Goal: Information Seeking & Learning: Check status

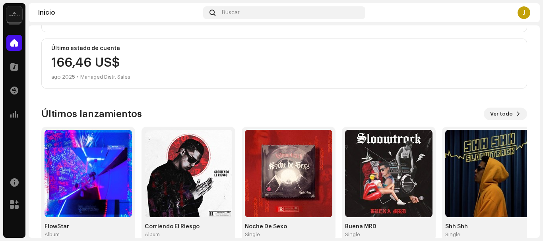
scroll to position [171, 0]
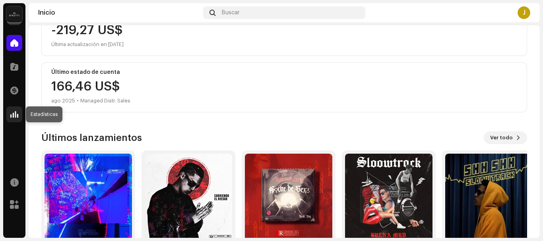
click at [15, 112] on span at bounding box center [14, 114] width 8 height 6
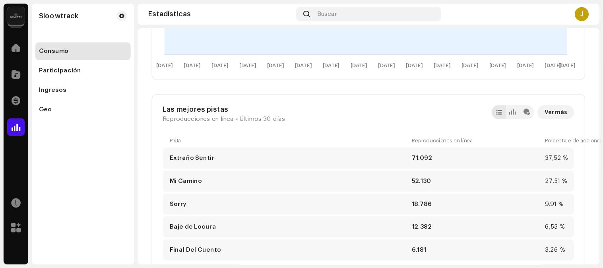
scroll to position [238, 0]
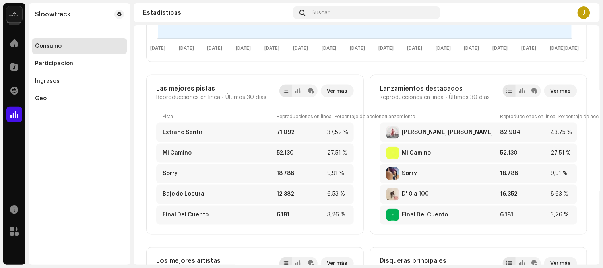
drag, startPoint x: 534, startPoint y: 0, endPoint x: 105, endPoint y: 144, distance: 452.4
click at [91, 144] on div "Sloowtrack Consumo Participación Ingresos Geo" at bounding box center [80, 133] width 102 height 261
drag, startPoint x: 331, startPoint y: 83, endPoint x: 346, endPoint y: 89, distance: 16.1
click at [331, 84] on div "Las mejores pistas Reproducciones en línea • Últimos 30 [PERSON_NAME] Ver más P…" at bounding box center [254, 155] width 217 height 160
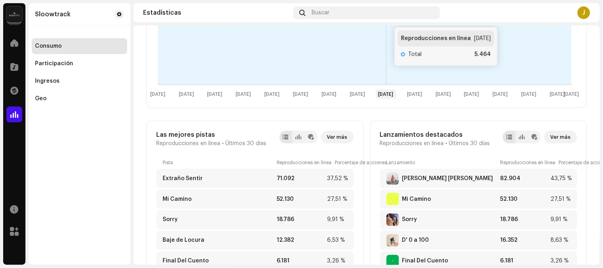
scroll to position [106, 0]
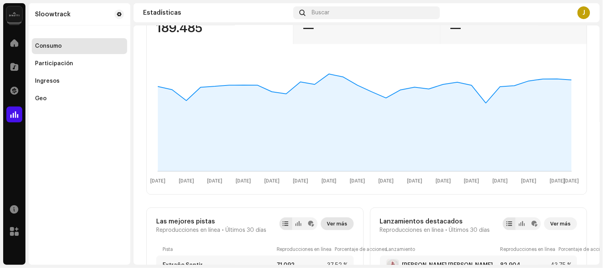
click at [334, 222] on span "Ver más" at bounding box center [337, 224] width 20 height 16
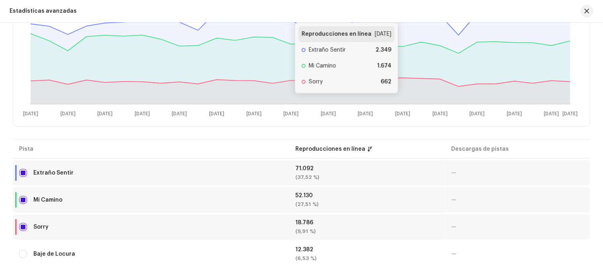
scroll to position [220, 0]
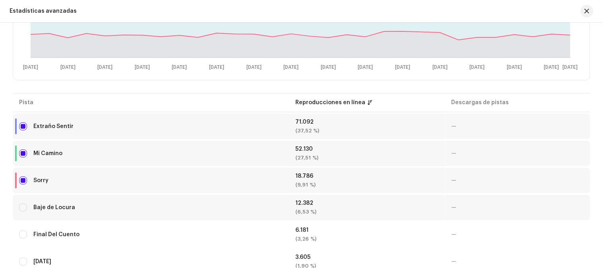
click at [20, 210] on div "Baje de Locura" at bounding box center [150, 207] width 263 height 16
click at [24, 208] on input "checkbox" at bounding box center [23, 207] width 8 height 8
checkbox input "true"
click at [22, 235] on input "Row Unselected" at bounding box center [23, 234] width 8 height 8
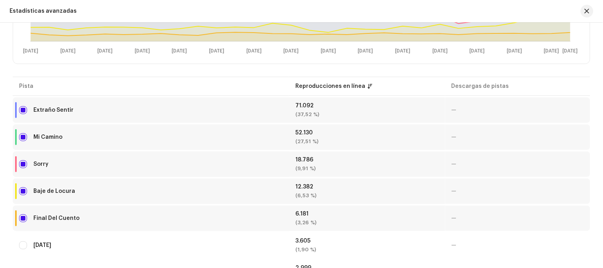
scroll to position [265, 0]
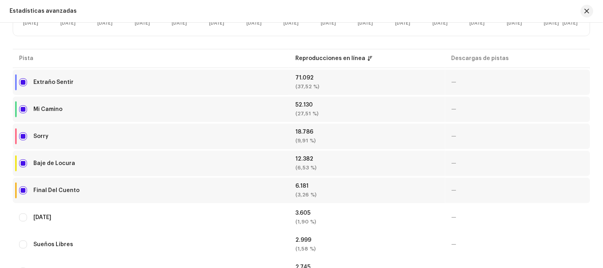
drag, startPoint x: 27, startPoint y: 187, endPoint x: 27, endPoint y: 191, distance: 4.0
click at [27, 190] on div "Final Del Cuento" at bounding box center [150, 190] width 263 height 16
click at [25, 188] on input "Row Selected" at bounding box center [23, 190] width 8 height 8
checkbox input "false"
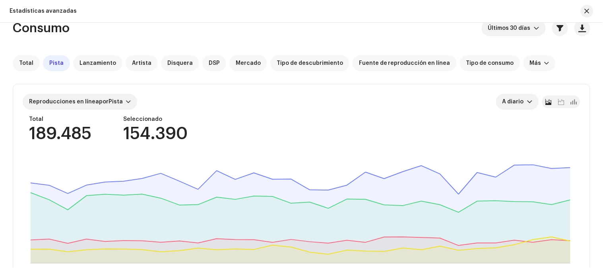
scroll to position [0, 0]
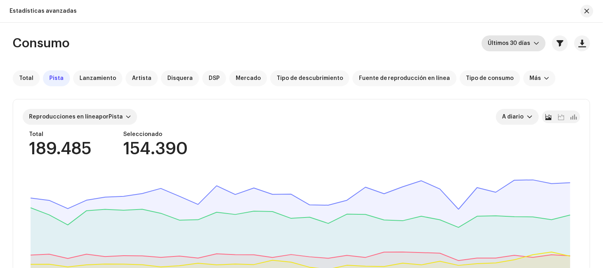
click at [529, 41] on span "Últimos 30 días" at bounding box center [511, 43] width 46 height 16
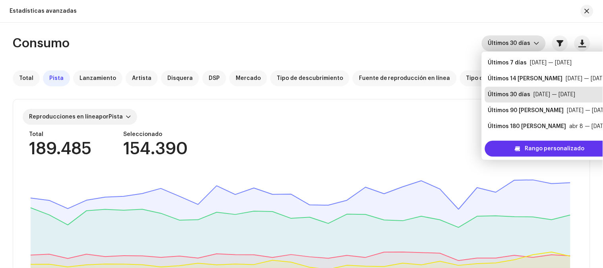
click at [529, 149] on span "Rango personalizado" at bounding box center [555, 149] width 60 height 16
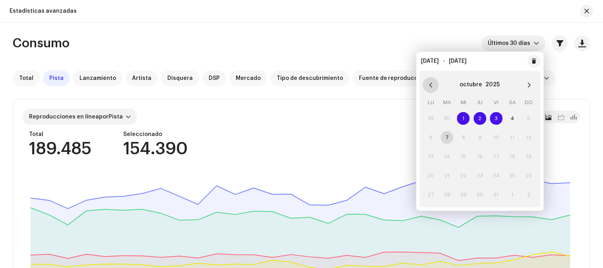
click at [428, 84] on icon "Previous Month" at bounding box center [431, 85] width 6 height 6
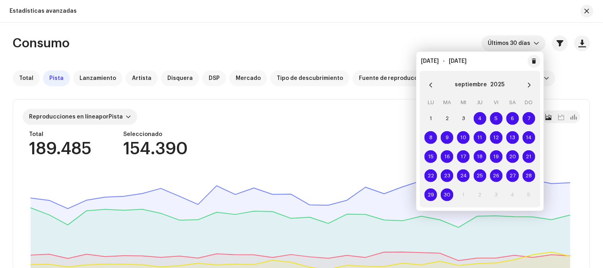
drag, startPoint x: 433, startPoint y: 112, endPoint x: 435, endPoint y: 128, distance: 15.6
click at [433, 113] on td "1" at bounding box center [431, 118] width 16 height 19
click at [432, 115] on span "1" at bounding box center [430, 118] width 13 height 13
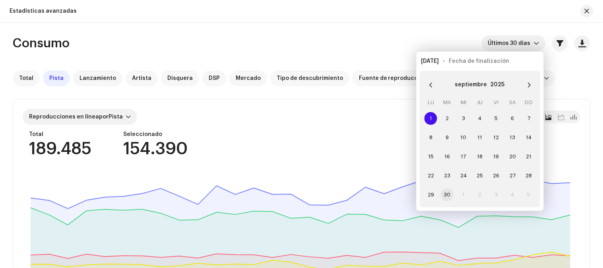
click at [449, 199] on span "30" at bounding box center [446, 194] width 13 height 13
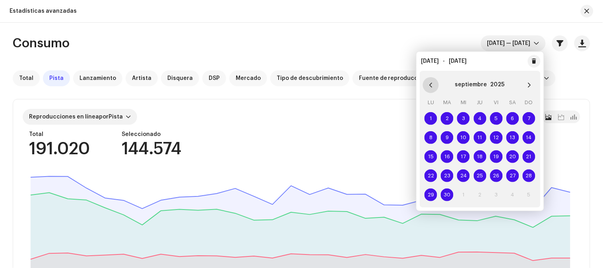
click at [430, 83] on icon "Previous Month" at bounding box center [431, 85] width 6 height 6
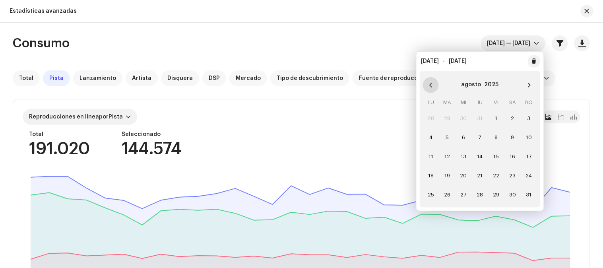
click at [432, 84] on icon "Previous Month" at bounding box center [431, 85] width 6 height 6
click at [446, 118] on span "1" at bounding box center [446, 118] width 13 height 13
click at [483, 197] on span "31" at bounding box center [479, 194] width 13 height 13
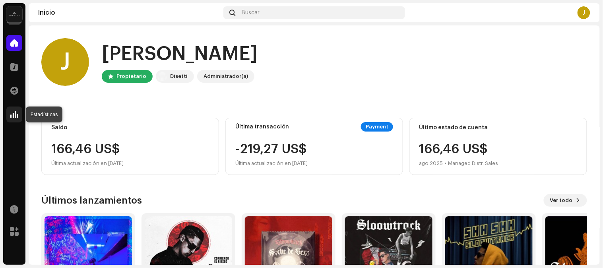
click at [13, 112] on span at bounding box center [14, 114] width 8 height 6
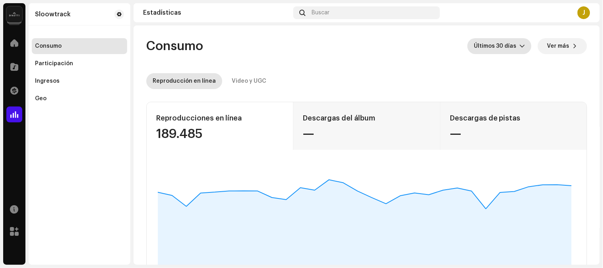
click at [516, 45] on span "Últimos 30 días" at bounding box center [496, 46] width 46 height 16
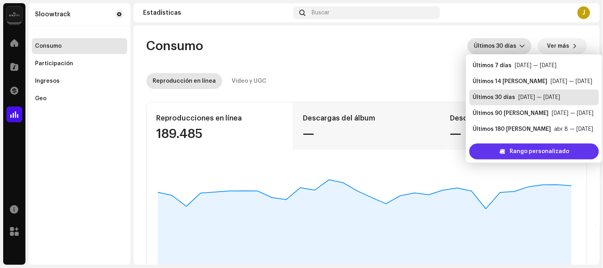
scroll to position [13, 0]
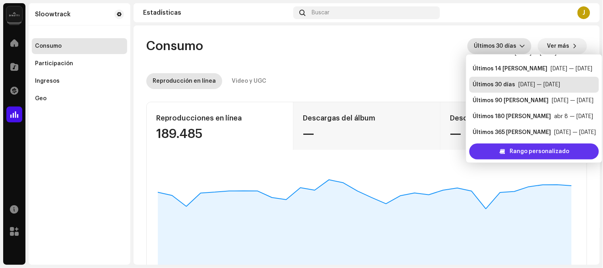
click at [514, 152] on span "Rango personalizado" at bounding box center [539, 151] width 60 height 16
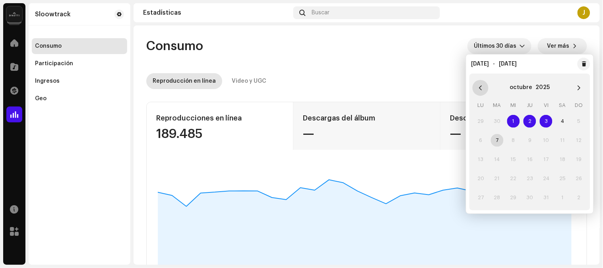
click at [477, 92] on button "Previous Month" at bounding box center [480, 88] width 16 height 16
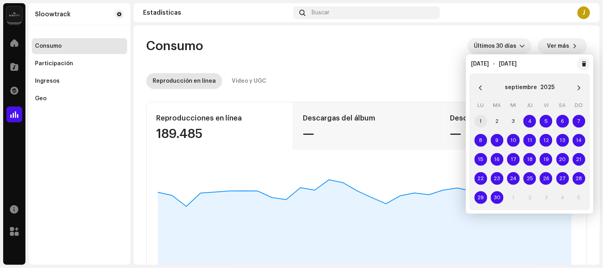
click at [479, 119] on span "1" at bounding box center [480, 121] width 13 height 13
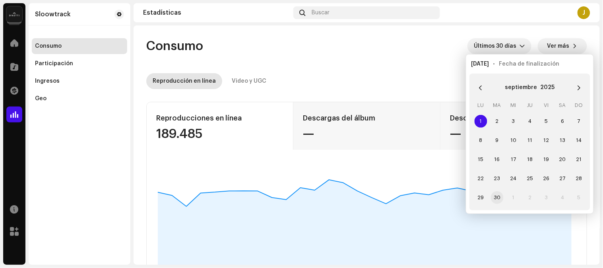
click at [495, 194] on td "30" at bounding box center [497, 197] width 16 height 19
click at [495, 194] on span "30" at bounding box center [497, 197] width 13 height 13
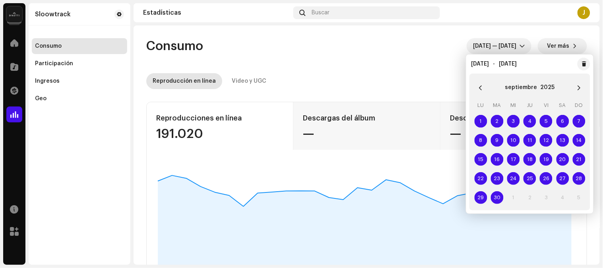
click at [477, 80] on p-button "Choose Date" at bounding box center [480, 88] width 16 height 16
click at [483, 86] on button "Previous Month" at bounding box center [480, 88] width 16 height 16
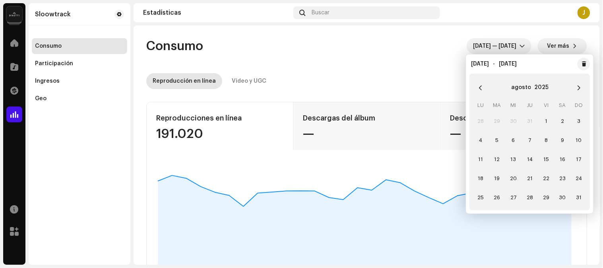
drag, startPoint x: 543, startPoint y: 122, endPoint x: 541, endPoint y: 132, distance: 10.1
click at [542, 123] on span "1" at bounding box center [545, 121] width 13 height 13
drag, startPoint x: 575, startPoint y: 196, endPoint x: 574, endPoint y: 191, distance: 4.4
click at [542, 195] on span "31" at bounding box center [578, 197] width 13 height 13
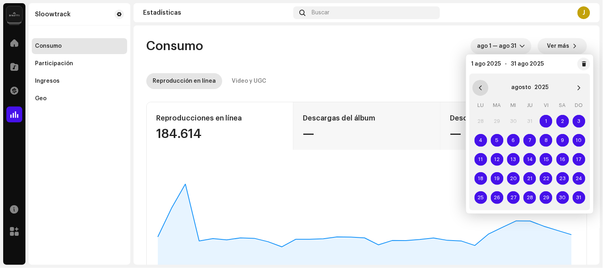
click at [485, 89] on button "Previous Month" at bounding box center [480, 88] width 16 height 16
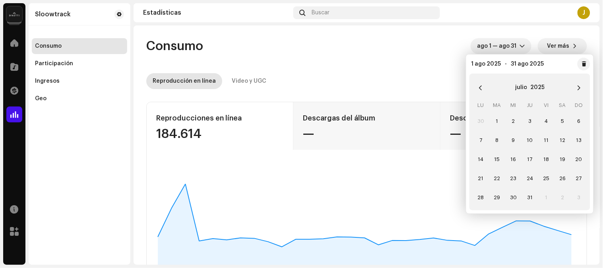
drag, startPoint x: 501, startPoint y: 120, endPoint x: 505, endPoint y: 120, distance: 4.0
click at [501, 121] on span "1" at bounding box center [497, 121] width 13 height 13
click at [531, 194] on span "31" at bounding box center [529, 197] width 13 height 13
